Goal: Task Accomplishment & Management: Complete application form

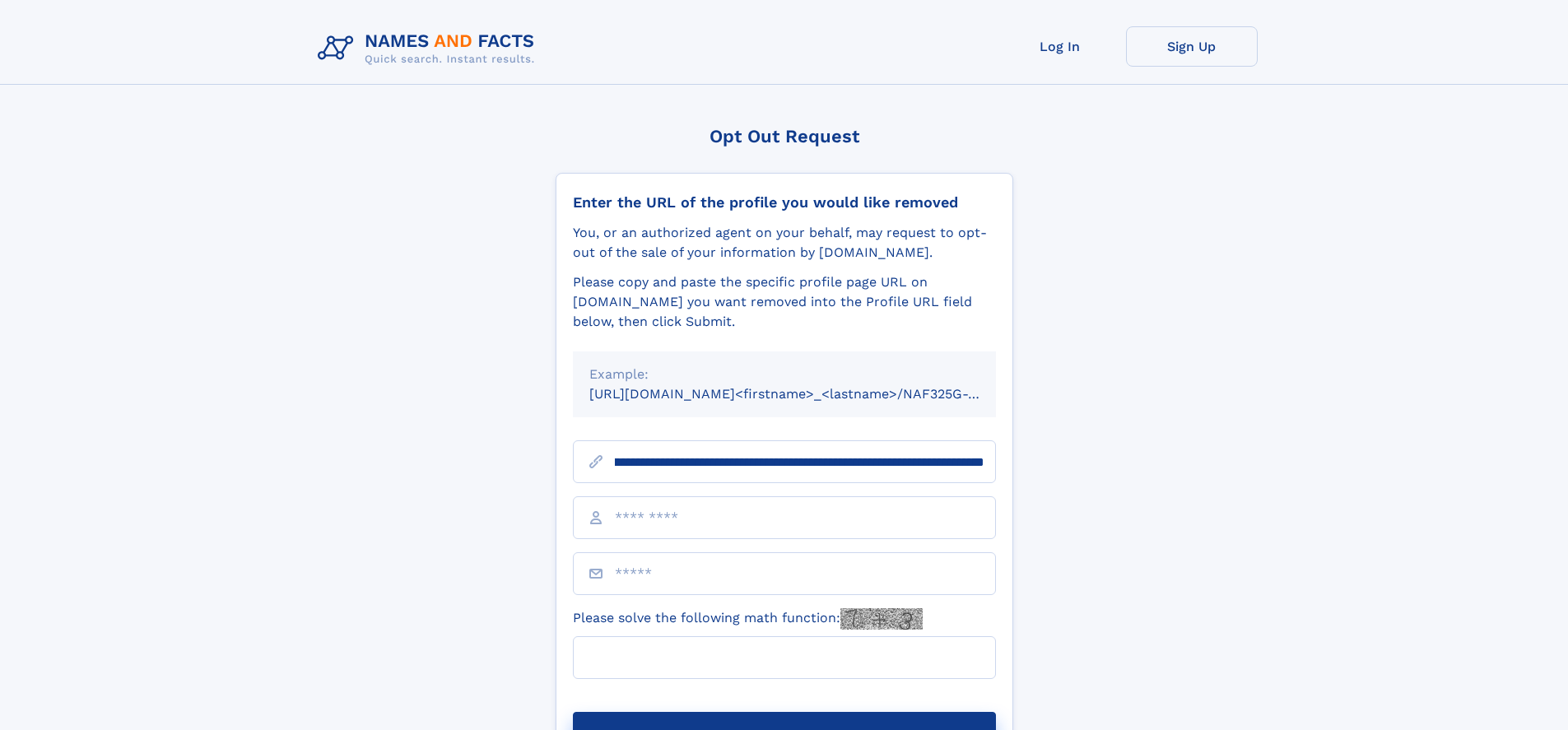
scroll to position [0, 185]
type input "**********"
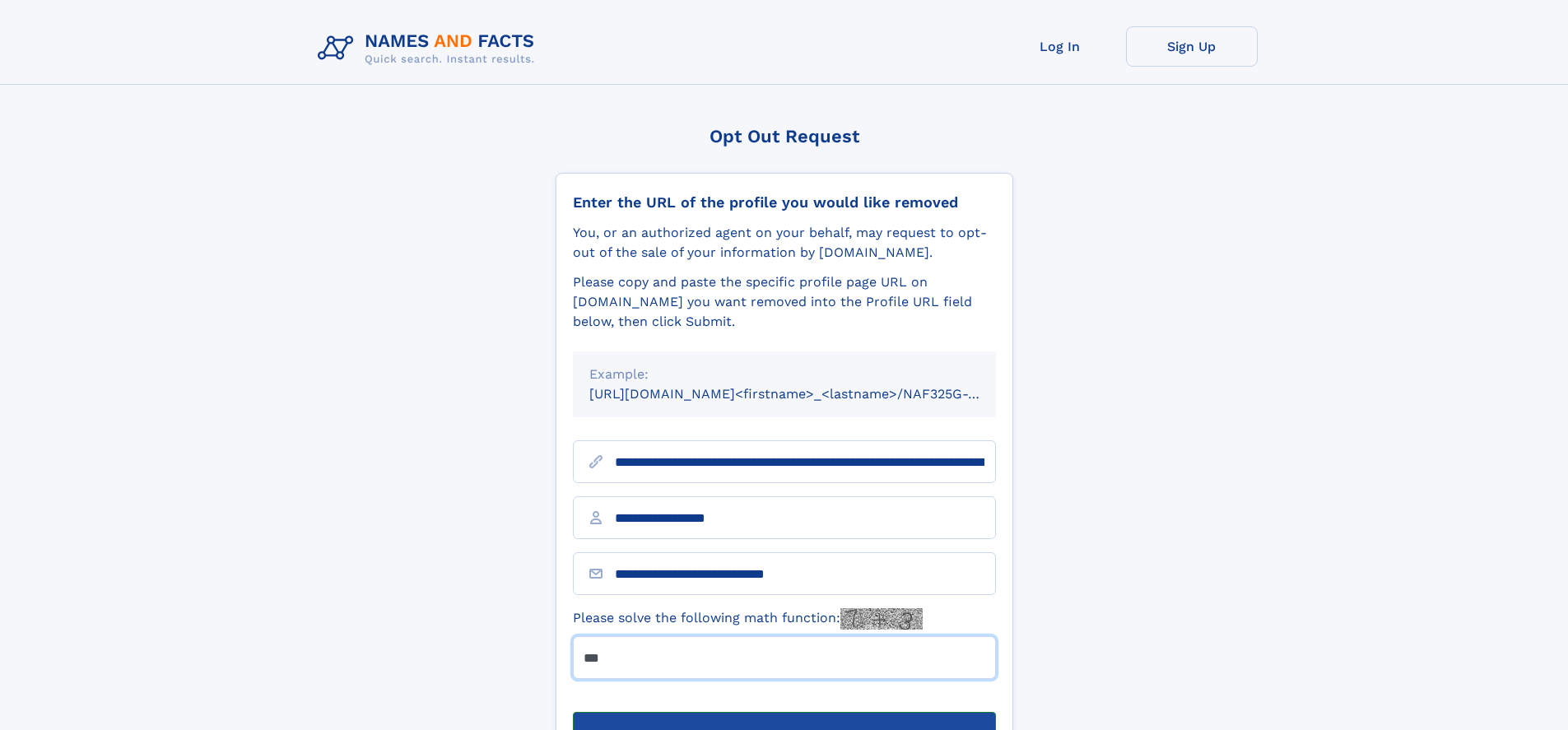
type input "***"
click at [784, 712] on button "Submit Opt Out Request" at bounding box center [785, 738] width 423 height 52
